Goal: Task Accomplishment & Management: Manage account settings

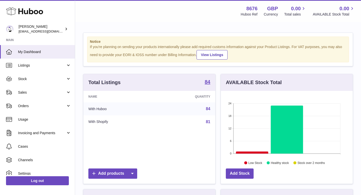
scroll to position [78, 132]
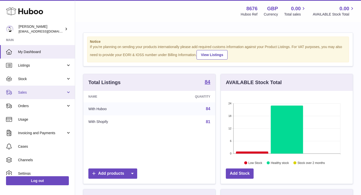
click at [43, 92] on span "Sales" at bounding box center [42, 92] width 48 height 5
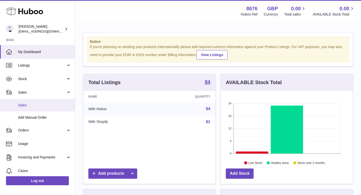
click at [31, 105] on span "Sales" at bounding box center [44, 105] width 53 height 5
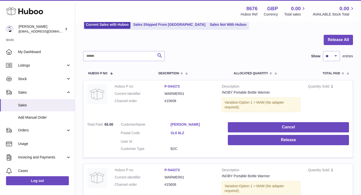
scroll to position [43, 0]
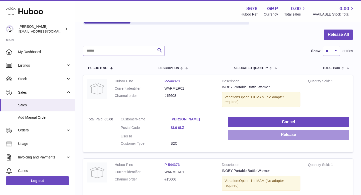
click at [245, 136] on button "Release" at bounding box center [288, 135] width 121 height 10
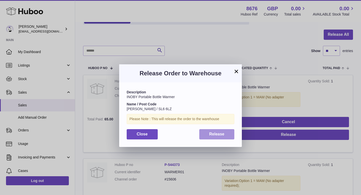
click at [220, 134] on span "Release" at bounding box center [216, 134] width 15 height 4
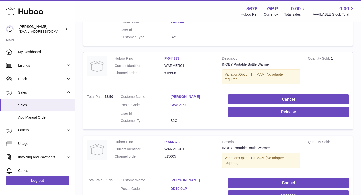
scroll to position [150, 0]
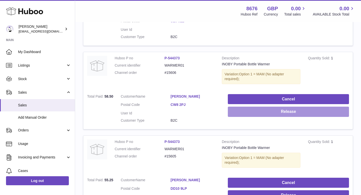
click at [243, 107] on button "Release" at bounding box center [288, 112] width 121 height 10
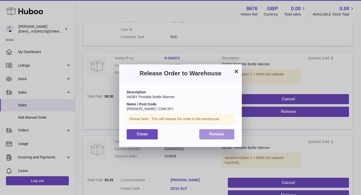
click at [211, 132] on span "Release" at bounding box center [216, 134] width 15 height 4
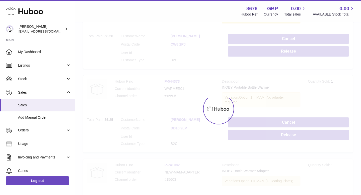
scroll to position [234, 0]
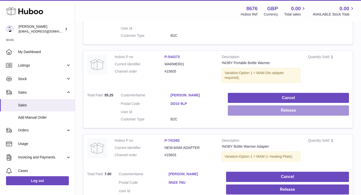
click at [247, 109] on button "Release" at bounding box center [288, 110] width 121 height 10
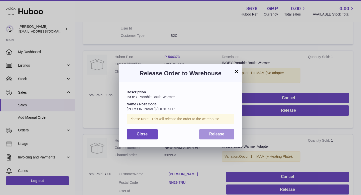
click at [215, 132] on span "Release" at bounding box center [216, 134] width 15 height 4
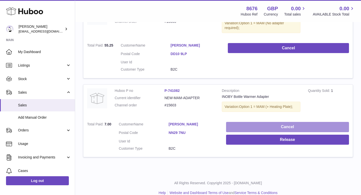
scroll to position [284, 0]
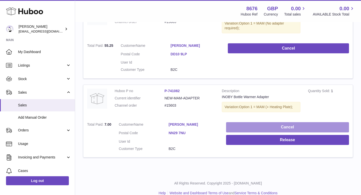
click at [240, 122] on button "Cancel" at bounding box center [287, 127] width 123 height 10
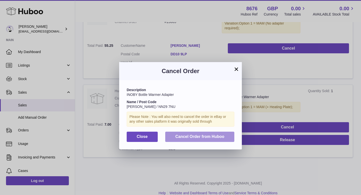
click at [196, 136] on span "Cancel Order from Huboo" at bounding box center [199, 136] width 49 height 4
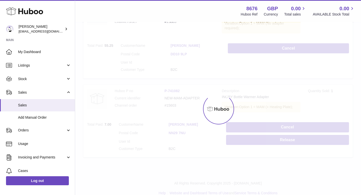
scroll to position [207, 0]
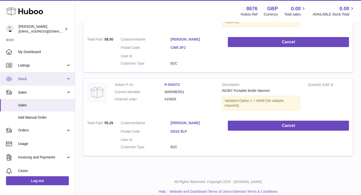
click at [28, 79] on span "Stock" at bounding box center [42, 79] width 48 height 5
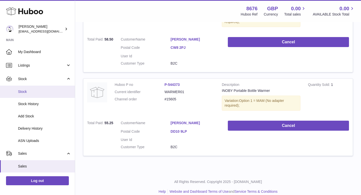
click at [24, 91] on span "Stock" at bounding box center [44, 91] width 53 height 5
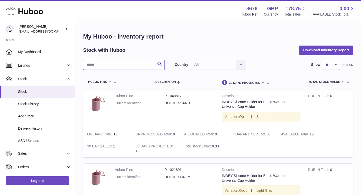
click at [120, 66] on input "text" at bounding box center [124, 65] width 82 height 10
type input "********"
